Goal: Task Accomplishment & Management: Manage account settings

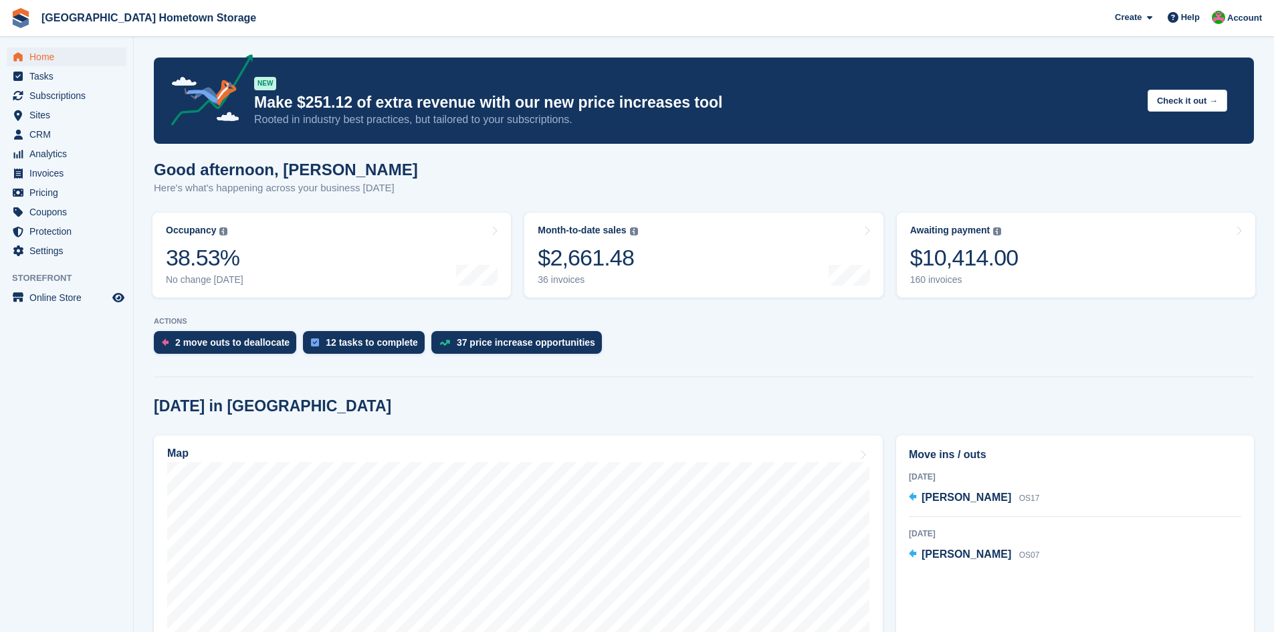
click at [372, 391] on section "Signed in successfully. NEW Make $251.12 of extra revenue with our new price in…" at bounding box center [704, 616] width 1140 height 1232
click at [49, 92] on span "Subscriptions" at bounding box center [69, 95] width 80 height 19
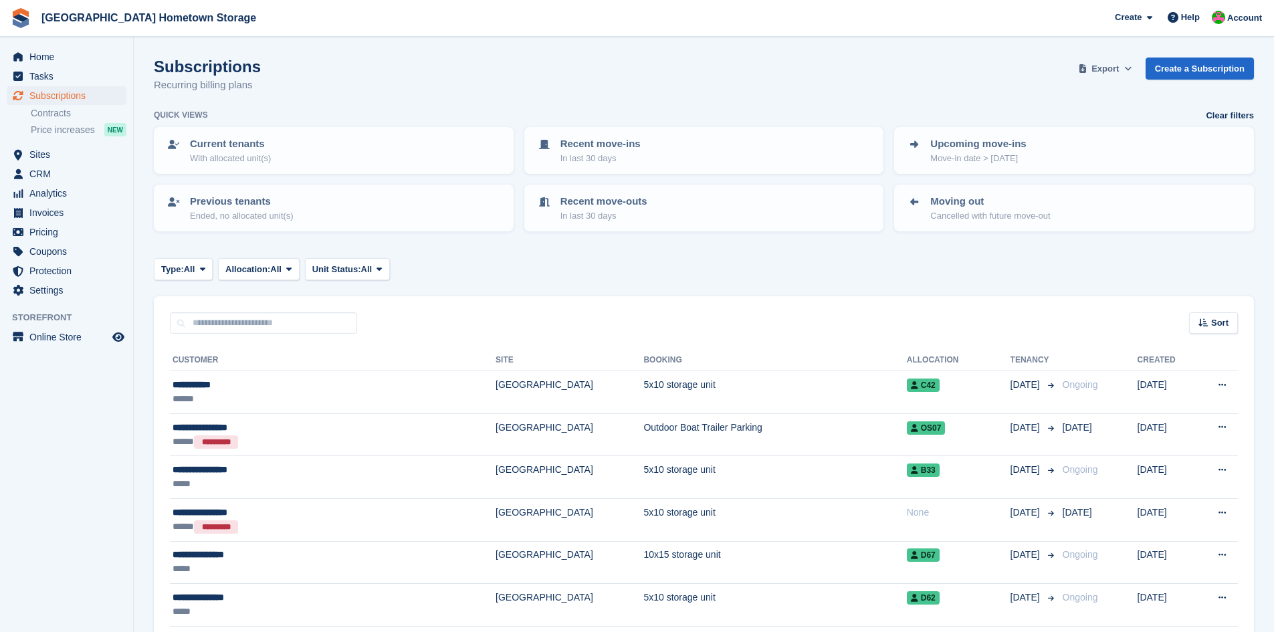
click at [1127, 71] on span at bounding box center [1127, 68] width 13 height 13
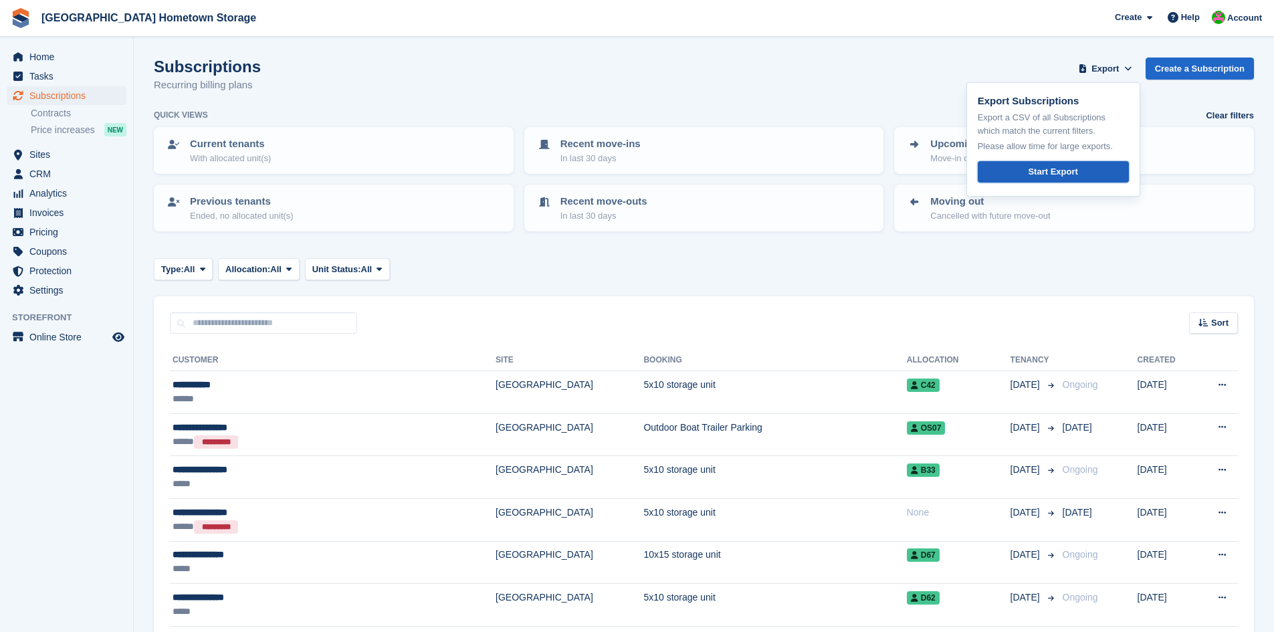
click at [1058, 174] on div "Start Export" at bounding box center [1052, 171] width 49 height 13
click at [1190, 162] on div "Upcoming move-ins Move-in date > today" at bounding box center [1074, 150] width 336 height 28
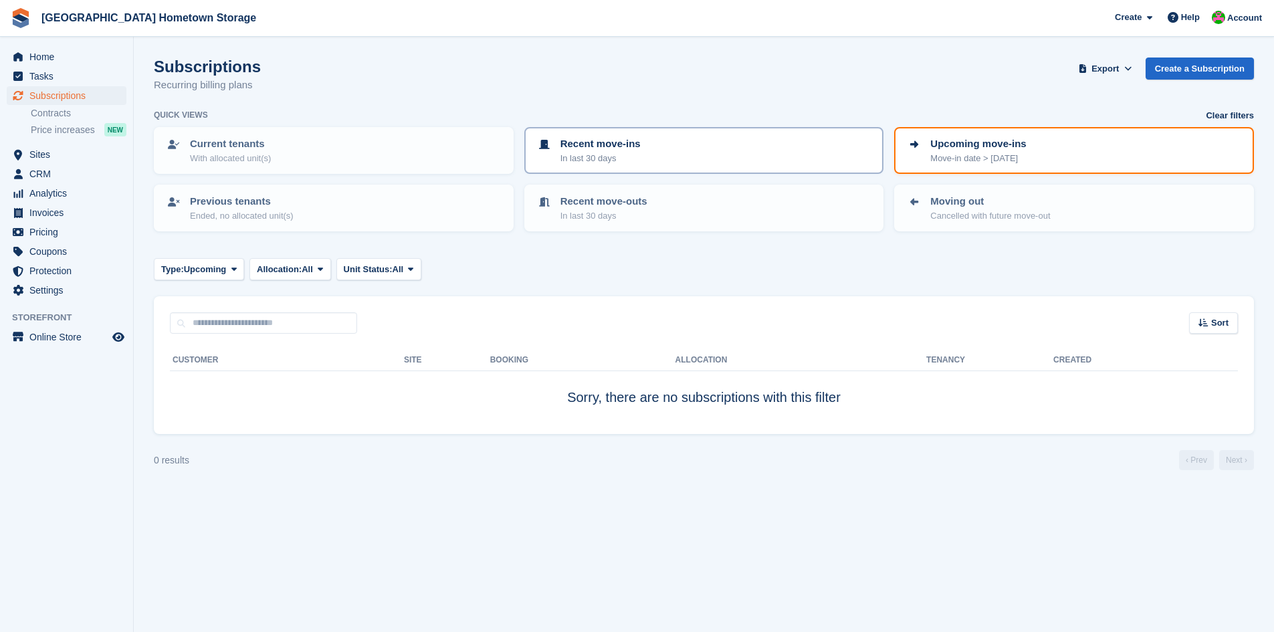
click at [669, 154] on div "Recent move-ins In last 30 days" at bounding box center [704, 150] width 336 height 28
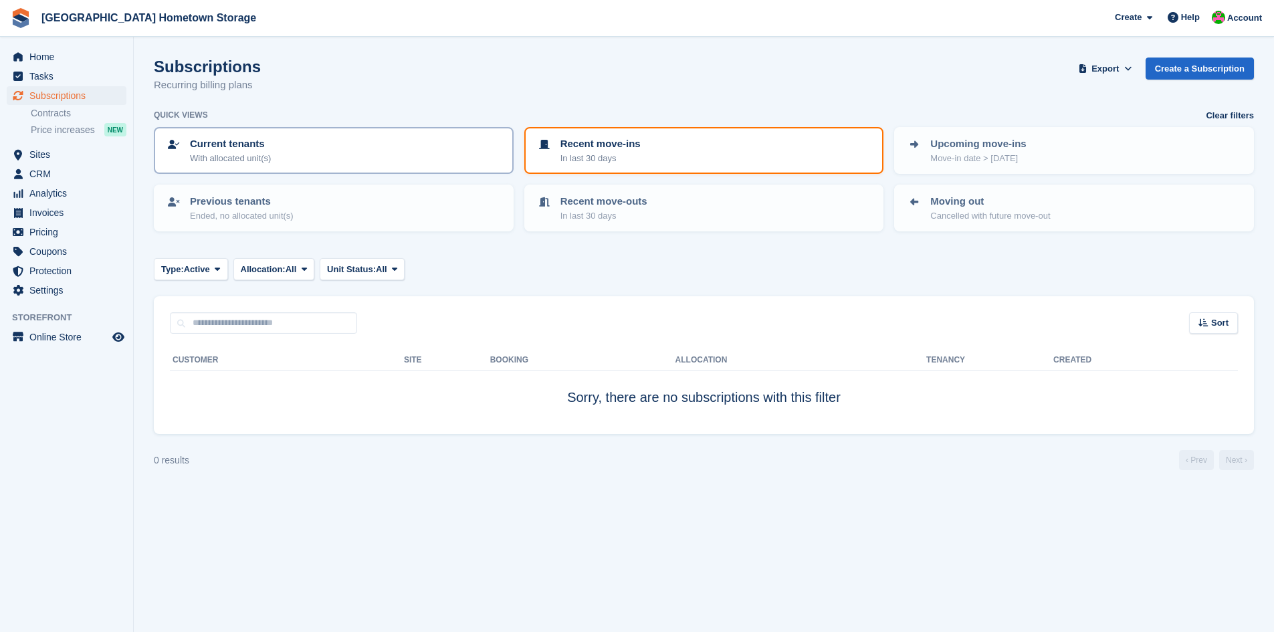
click at [344, 160] on div "Current tenants With allocated unit(s)" at bounding box center [334, 150] width 336 height 28
